Goal: Transaction & Acquisition: Purchase product/service

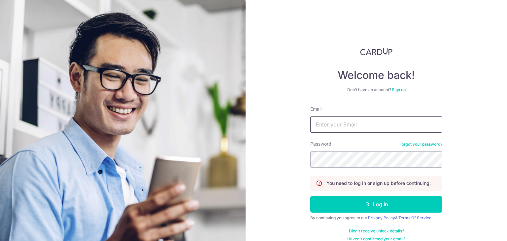
click at [338, 123] on input "Email" at bounding box center [376, 124] width 132 height 17
type input "davidgatsu11@yahoo.com"
click at [310, 196] on button "Log in" at bounding box center [376, 204] width 132 height 17
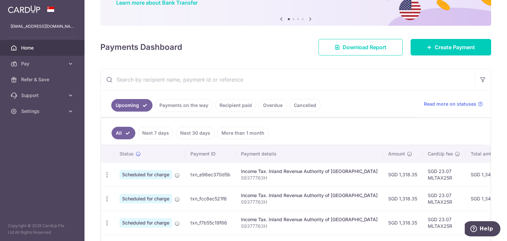
scroll to position [66, 0]
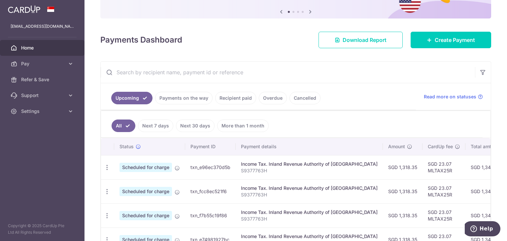
click at [218, 96] on link "Recipient paid" at bounding box center [235, 98] width 41 height 13
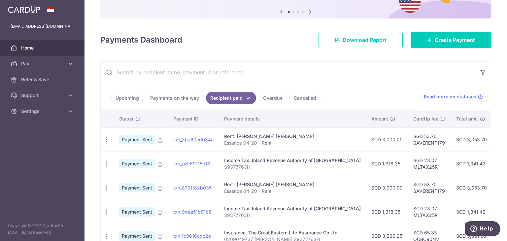
click at [100, 136] on div "× Pause Schedule Pause all future payments in this series Pause just this one p…" at bounding box center [296, 120] width 423 height 241
click at [100, 136] on div "Upcoming Payments on the way Recipient paid Overdue Cancelled Read more on stat…" at bounding box center [295, 191] width 391 height 260
click at [101, 136] on div "PDF Receipt" at bounding box center [107, 140] width 12 height 12
click at [107, 138] on icon "button" at bounding box center [106, 139] width 7 height 7
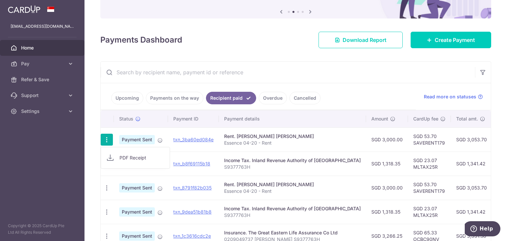
click at [230, 48] on div "× Pause Schedule Pause all future payments in this series Pause just this one p…" at bounding box center [296, 120] width 423 height 241
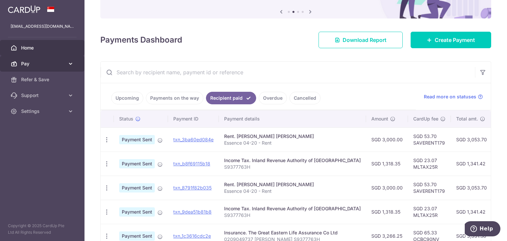
click at [35, 65] on span "Pay" at bounding box center [43, 63] width 44 height 7
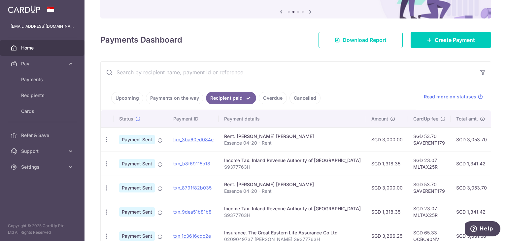
click at [408, 144] on td "SGD 53.70 SAVERENT179" at bounding box center [429, 139] width 43 height 24
drag, startPoint x: 423, startPoint y: 142, endPoint x: 389, endPoint y: 142, distance: 33.4
click at [408, 142] on td "SGD 53.70 SAVERENT179" at bounding box center [429, 139] width 43 height 24
copy td "SAVERENT179"
click at [34, 81] on span "Payments" at bounding box center [43, 79] width 44 height 7
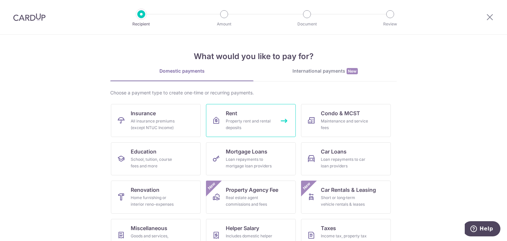
click at [244, 124] on div "Property rent and rental deposits" at bounding box center [250, 124] width 48 height 13
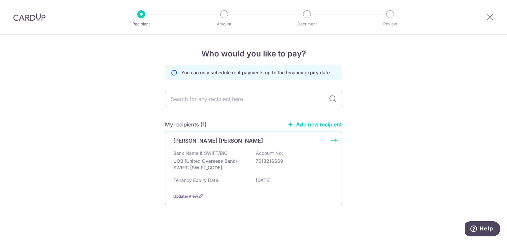
click at [237, 143] on div "Krystle Ng Xin Hui" at bounding box center [249, 141] width 153 height 8
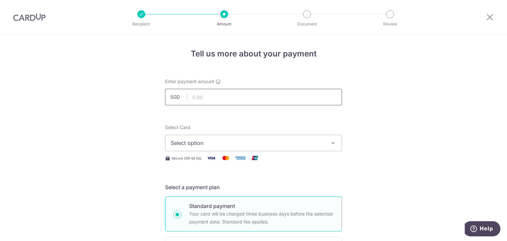
click at [210, 97] on input "text" at bounding box center [253, 97] width 177 height 17
type input "3,000.00"
click at [279, 131] on div "Select Card Select option Add credit card Your Cards **** 2940 **** 5919 **** 3…" at bounding box center [253, 137] width 177 height 27
click at [263, 142] on span "Select option" at bounding box center [248, 143] width 154 height 8
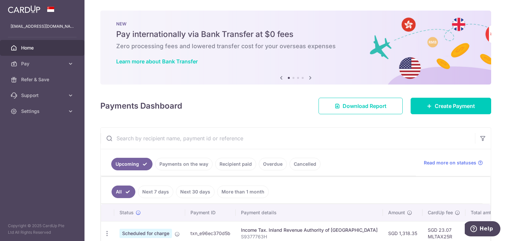
scroll to position [26, 0]
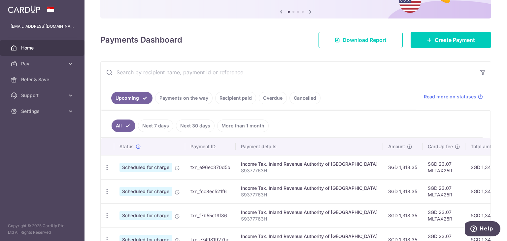
click at [226, 98] on link "Recipient paid" at bounding box center [235, 98] width 41 height 13
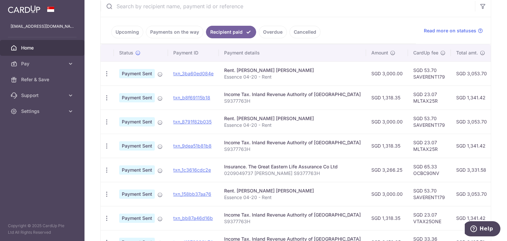
scroll to position [165, 0]
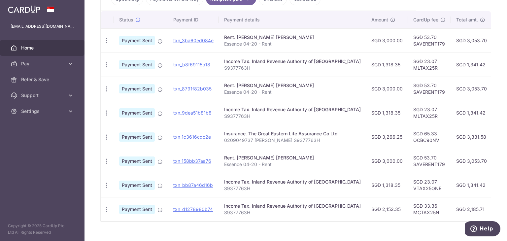
drag, startPoint x: 326, startPoint y: 43, endPoint x: 273, endPoint y: 43, distance: 52.8
click at [273, 43] on p "Essence 04-20 - Rent" at bounding box center [292, 44] width 137 height 7
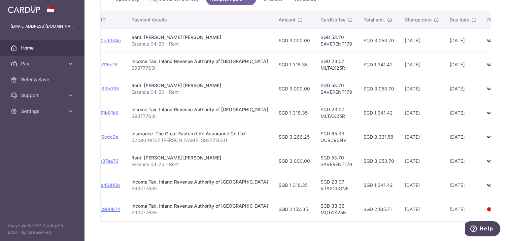
scroll to position [0, 111]
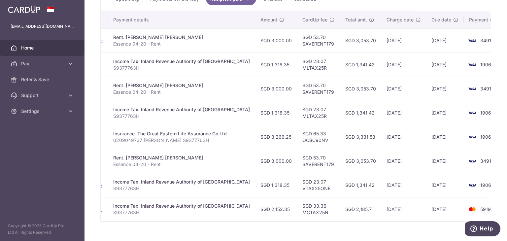
click at [307, 43] on td "SGD 53.70 SAVERENT179" at bounding box center [318, 40] width 43 height 24
copy td "SAVERENT179"
click at [30, 66] on span "Pay" at bounding box center [43, 63] width 44 height 7
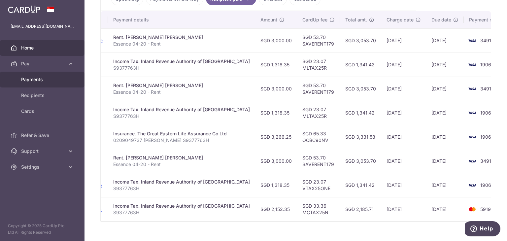
click at [36, 79] on span "Payments" at bounding box center [43, 79] width 44 height 7
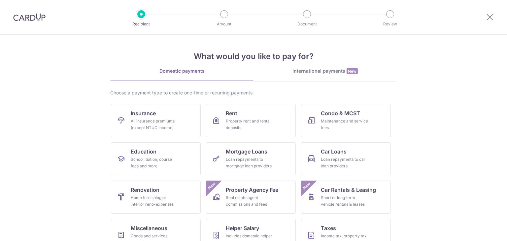
click at [238, 117] on link "Rent Property rent and rental deposits" at bounding box center [251, 120] width 90 height 33
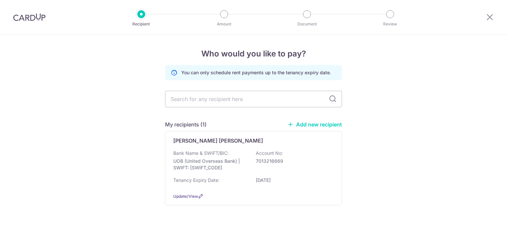
click at [185, 154] on p "Bank Name & SWIFT/BIC:" at bounding box center [200, 153] width 55 height 7
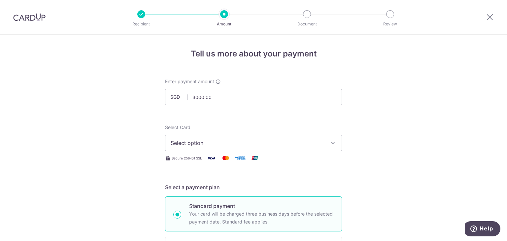
type input "3,000.00"
click at [215, 137] on button "Select option" at bounding box center [253, 143] width 177 height 17
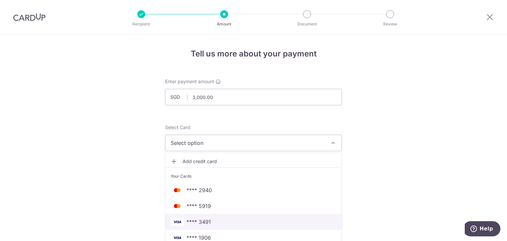
click at [208, 219] on span "**** 3491" at bounding box center [199, 222] width 24 height 8
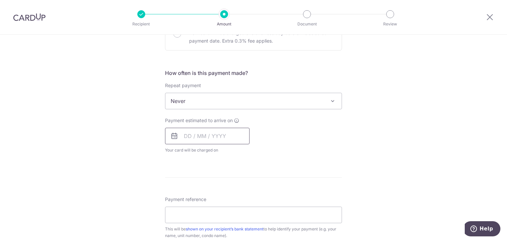
scroll to position [231, 0]
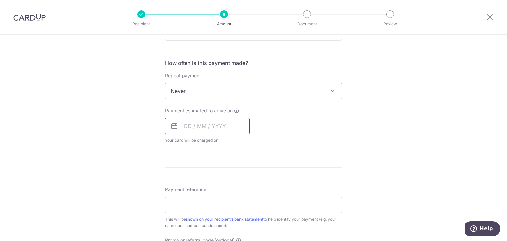
click at [193, 128] on input "text" at bounding box center [207, 126] width 85 height 17
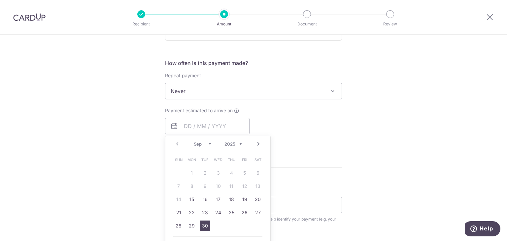
click at [203, 226] on link "30" at bounding box center [205, 226] width 11 height 11
type input "30/09/2025"
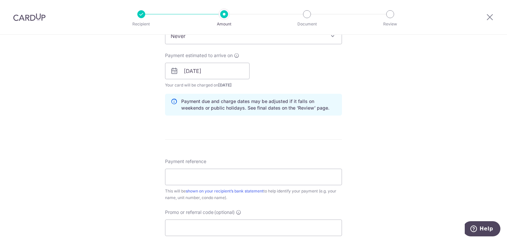
scroll to position [297, 0]
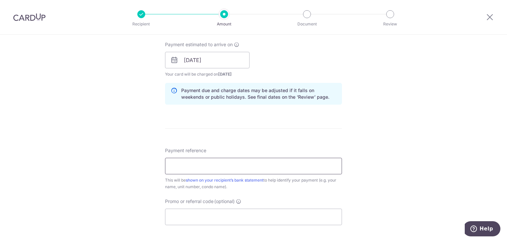
click at [223, 164] on input "Payment reference" at bounding box center [253, 166] width 177 height 17
type input "Essence 04-20 - Rent"
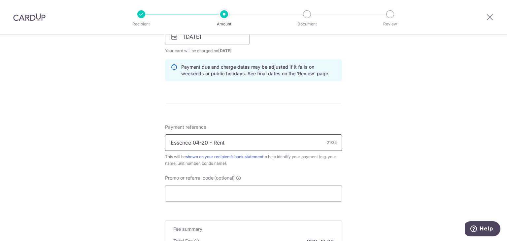
scroll to position [363, 0]
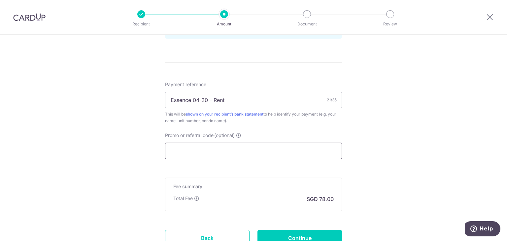
click at [233, 147] on input "Promo or referral code (optional)" at bounding box center [253, 151] width 177 height 17
paste input "SAVERENT179"
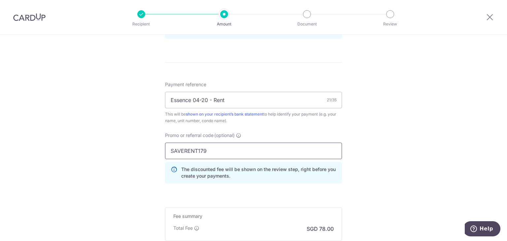
type input "SAVERENT179"
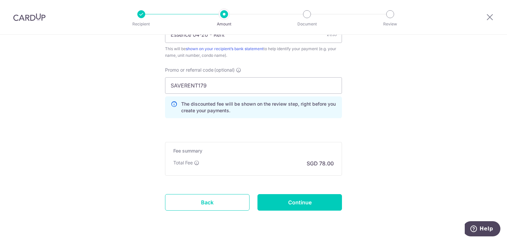
scroll to position [429, 0]
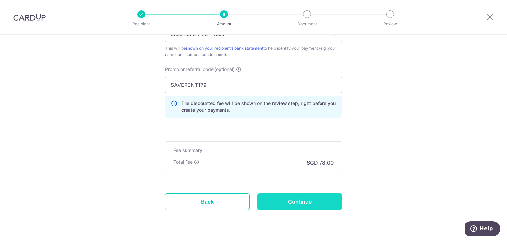
click at [301, 203] on input "Continue" at bounding box center [300, 202] width 85 height 17
type input "Create Schedule"
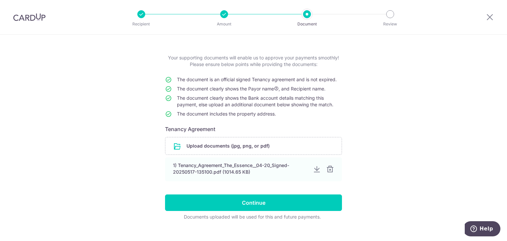
scroll to position [34, 0]
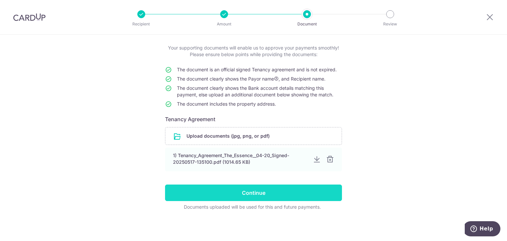
click at [272, 189] on input "Continue" at bounding box center [253, 193] width 177 height 17
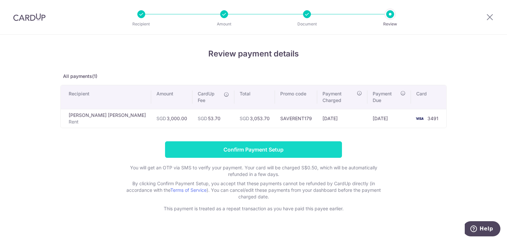
click at [278, 141] on input "Confirm Payment Setup" at bounding box center [253, 149] width 177 height 17
